Goal: Answer question/provide support

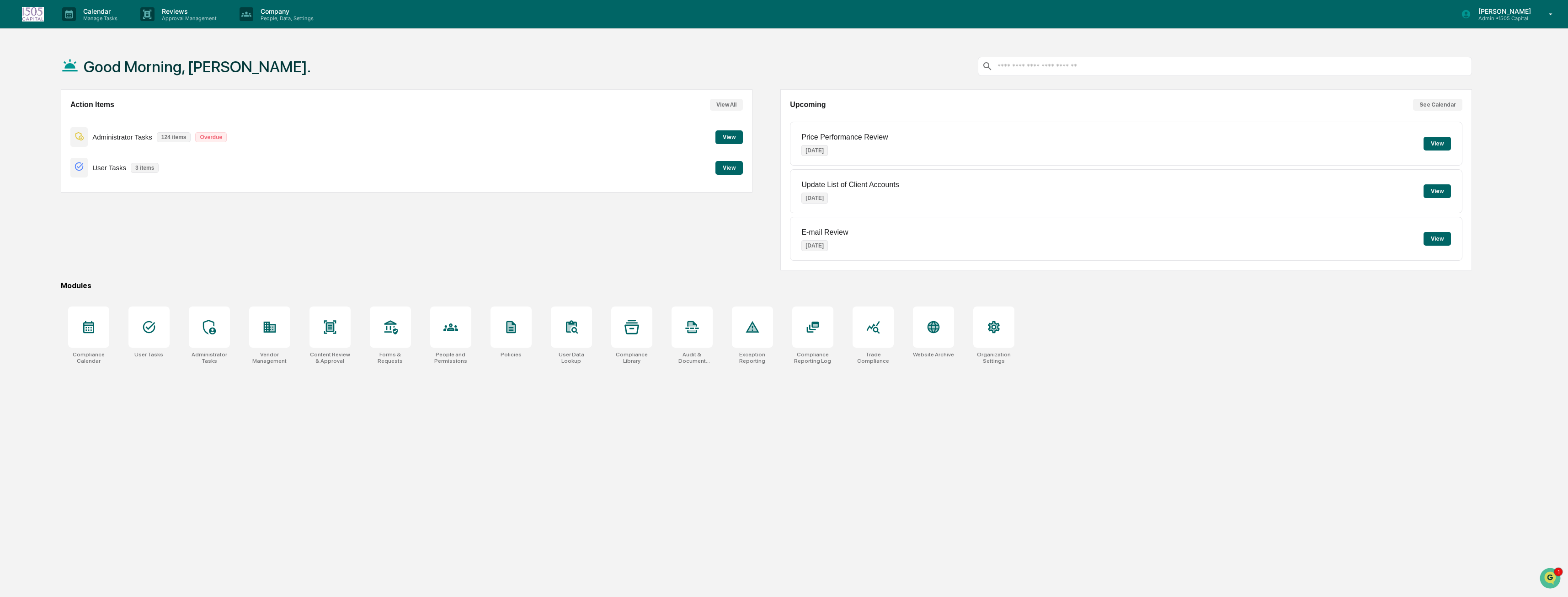
click at [724, 133] on button "View" at bounding box center [728, 137] width 27 height 14
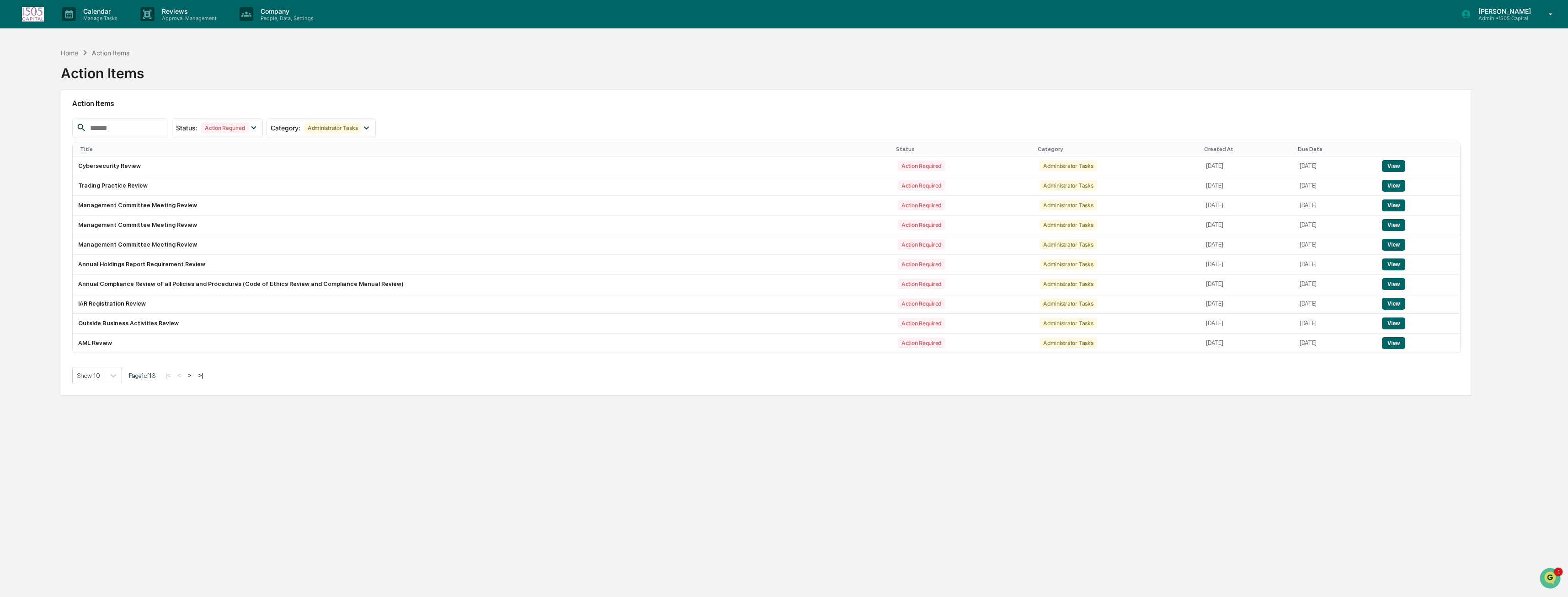
click at [1541, 571] on div "1" at bounding box center [1551, 578] width 25 height 22
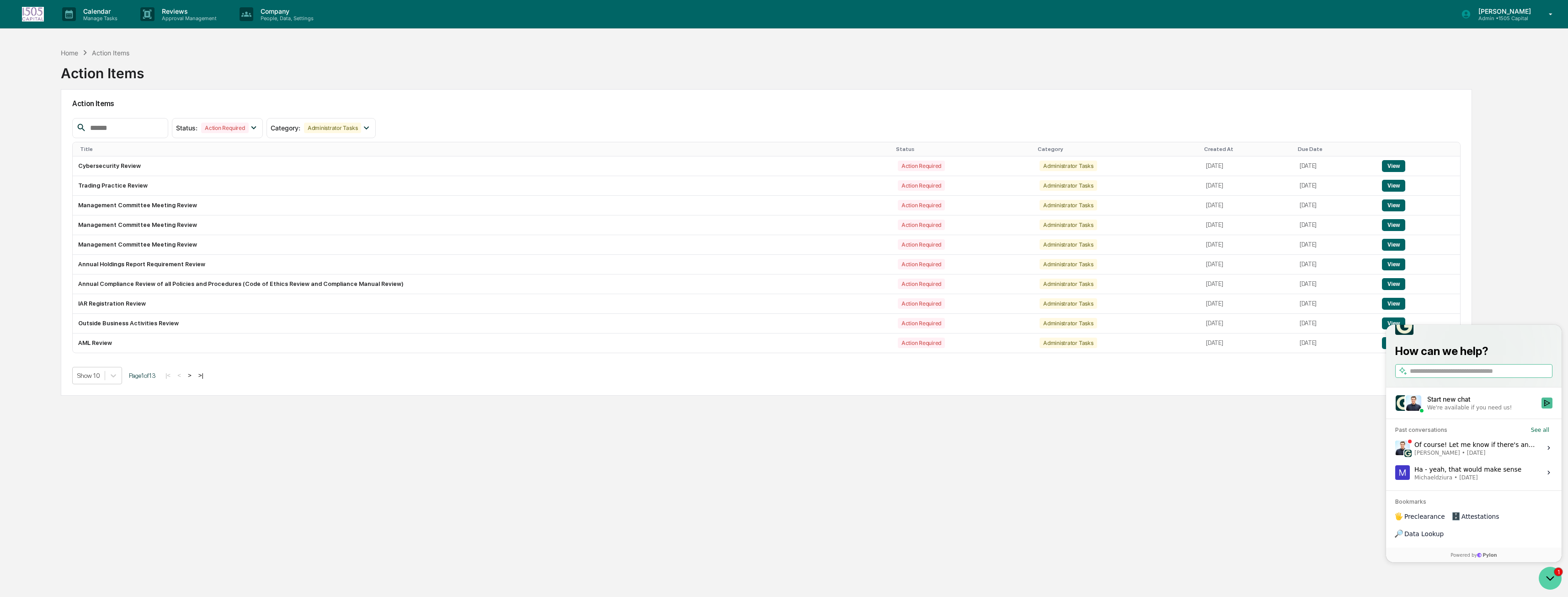
click at [1546, 575] on icon "Open customer support" at bounding box center [1549, 578] width 22 height 22
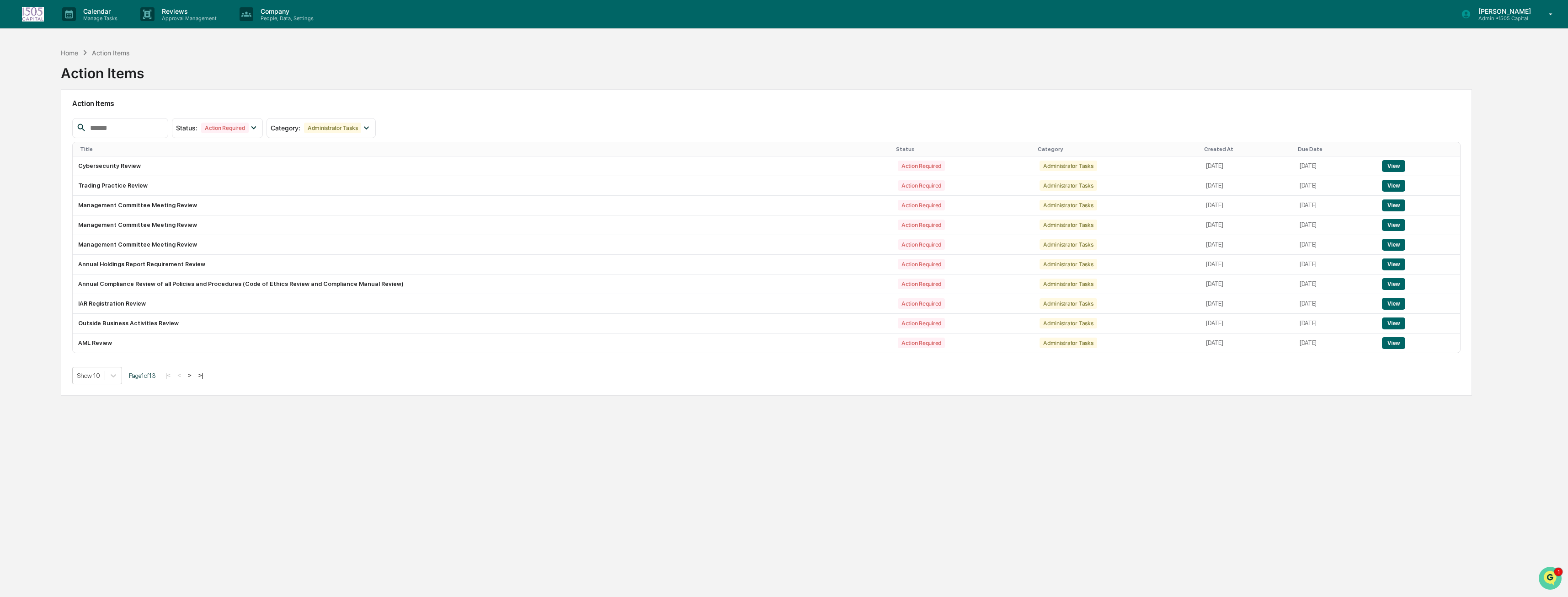
click at [1546, 575] on img "Open customer support" at bounding box center [1549, 578] width 22 height 19
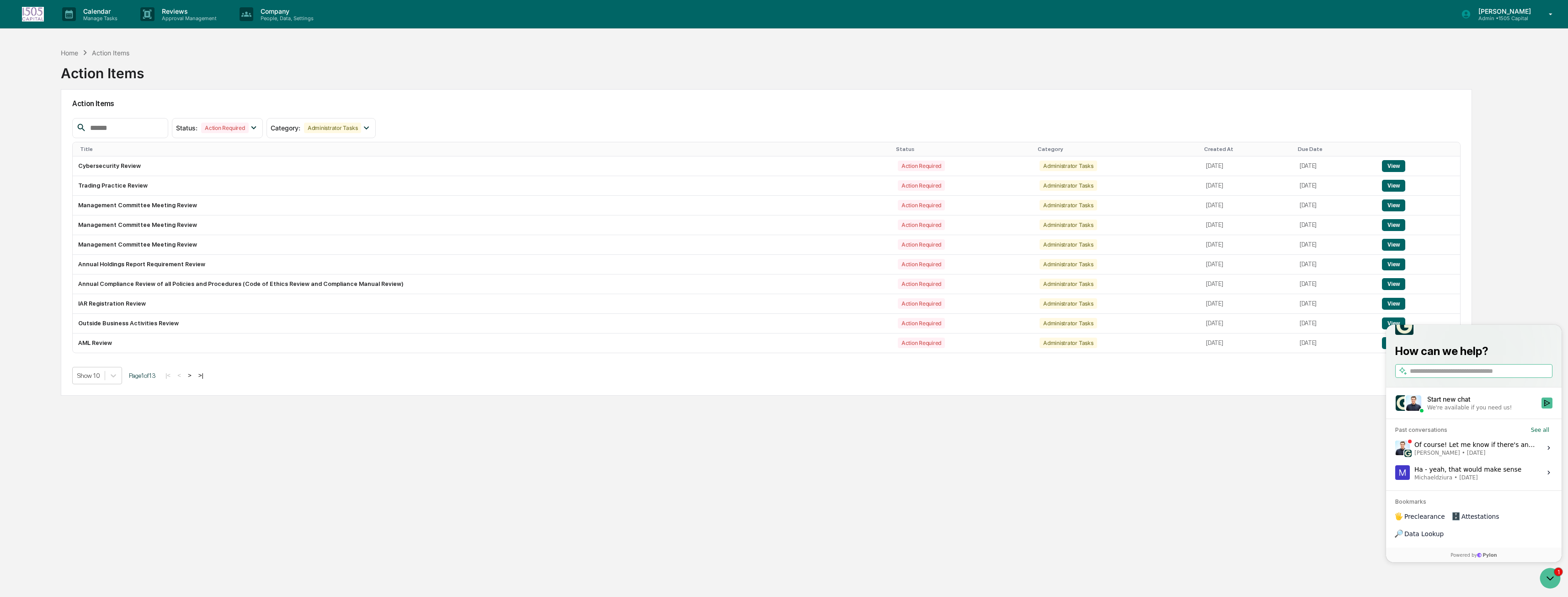
click at [1467, 457] on div "Of course! Let me know if there's anything else we can help with. [PERSON_NAME]…" at bounding box center [1474, 447] width 122 height 17
click at [1395, 448] on button "View issue" at bounding box center [1394, 448] width 1 height 1
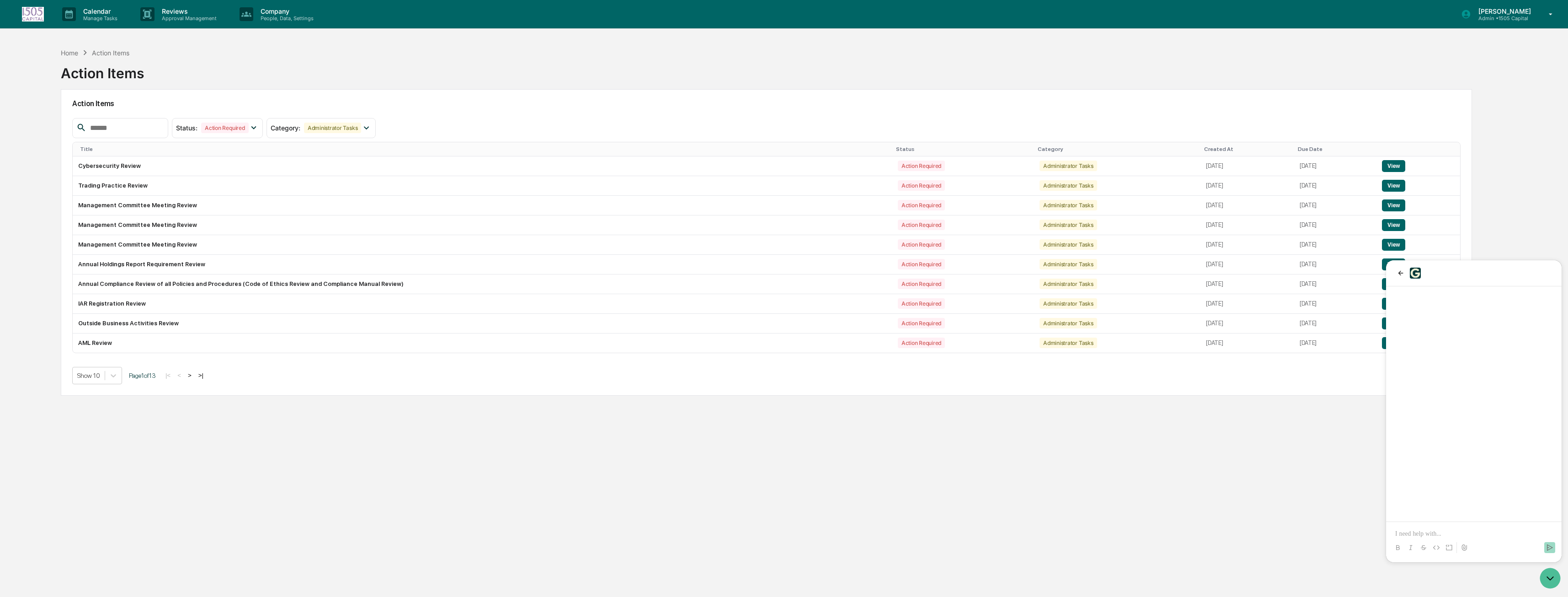
scroll to position [233, 0]
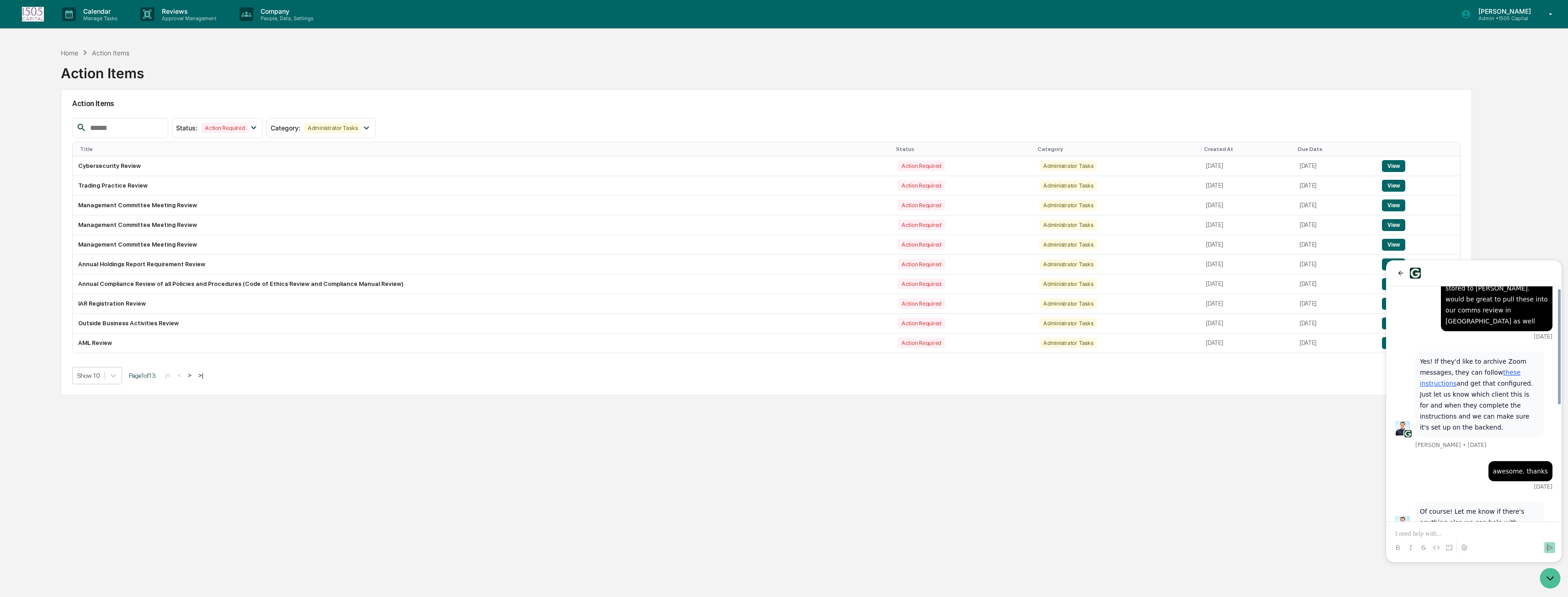
click at [1461, 527] on div at bounding box center [1473, 539] width 168 height 35
click at [1460, 533] on p at bounding box center [1473, 534] width 157 height 9
click at [1553, 547] on icon "Send" at bounding box center [1549, 547] width 7 height 7
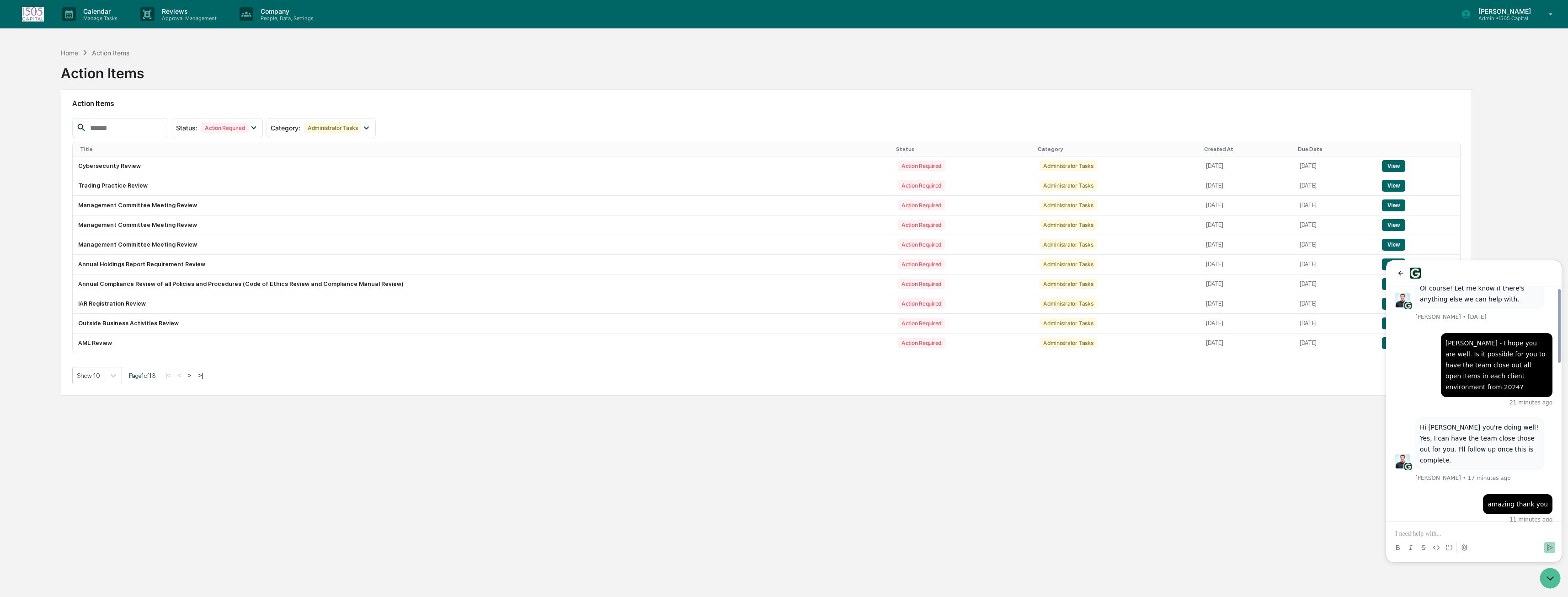
scroll to position [497, 0]
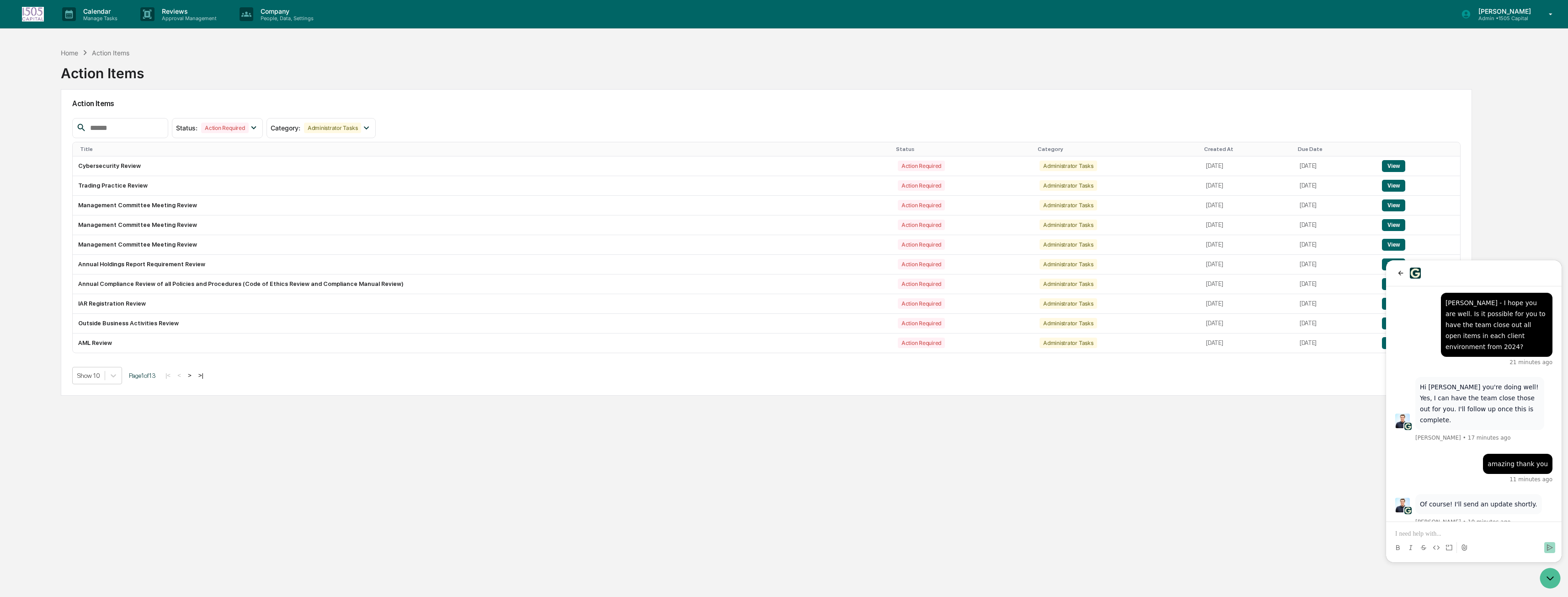
click at [365, 497] on div "Home Action Items Action Items Action Items Status : Action Required Select/Des…" at bounding box center [766, 342] width 1439 height 597
click at [382, 59] on div "Home Action Items Action Items" at bounding box center [765, 66] width 1411 height 46
